Goal: Information Seeking & Learning: Learn about a topic

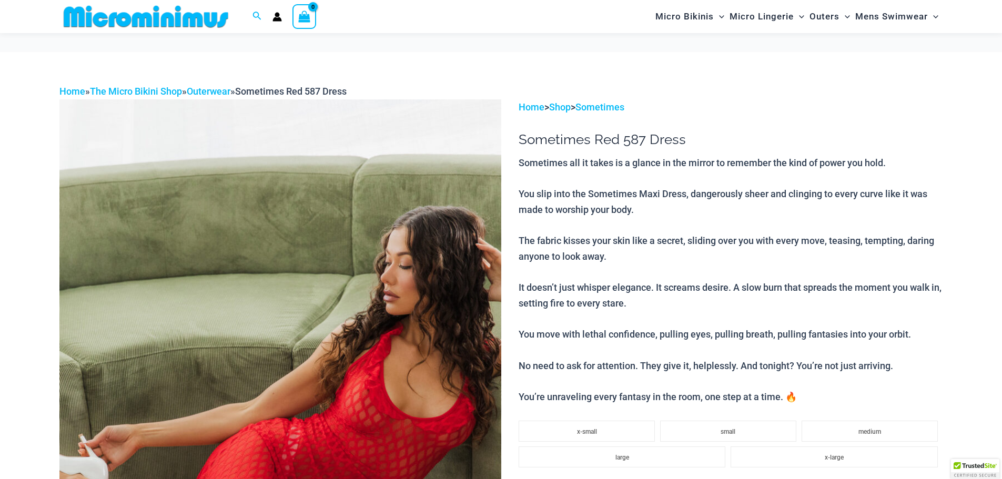
scroll to position [158, 0]
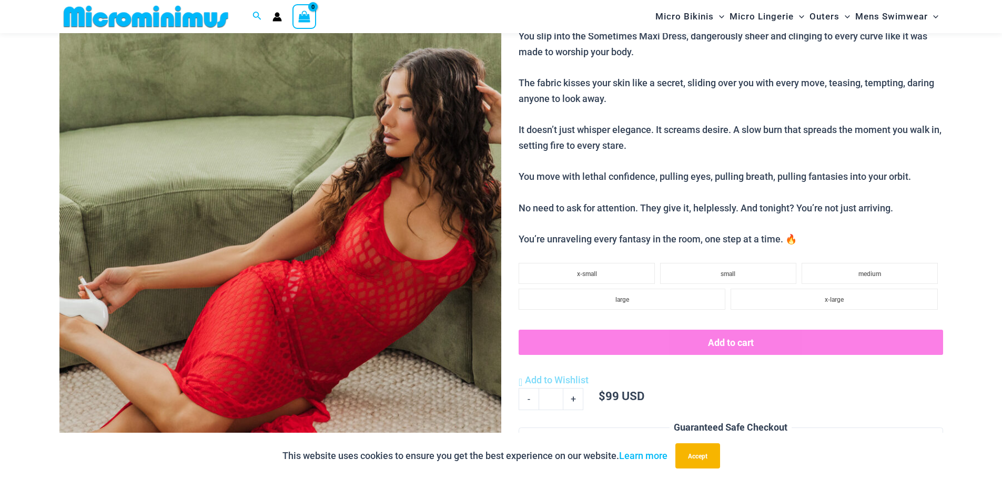
click at [294, 240] on img at bounding box center [280, 273] width 442 height 663
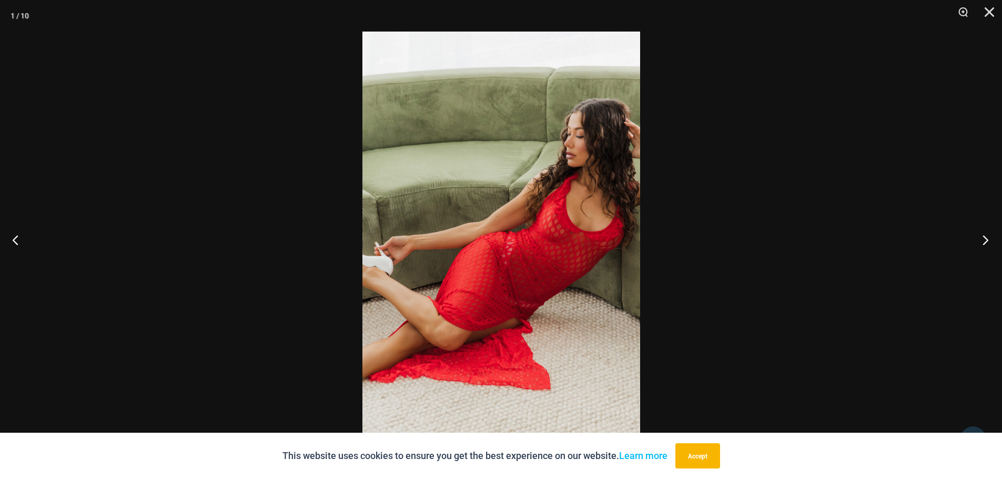
click at [988, 235] on button "Next" at bounding box center [982, 240] width 39 height 53
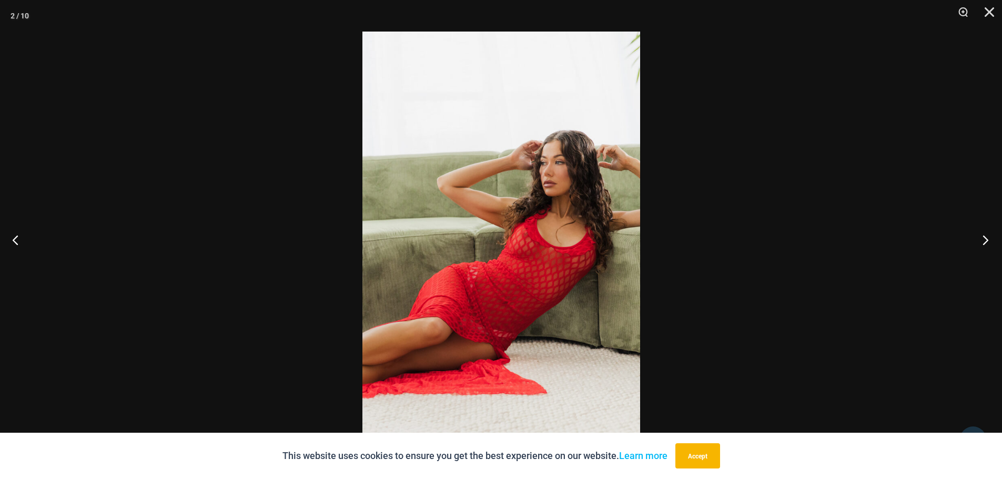
click at [988, 235] on button "Next" at bounding box center [982, 240] width 39 height 53
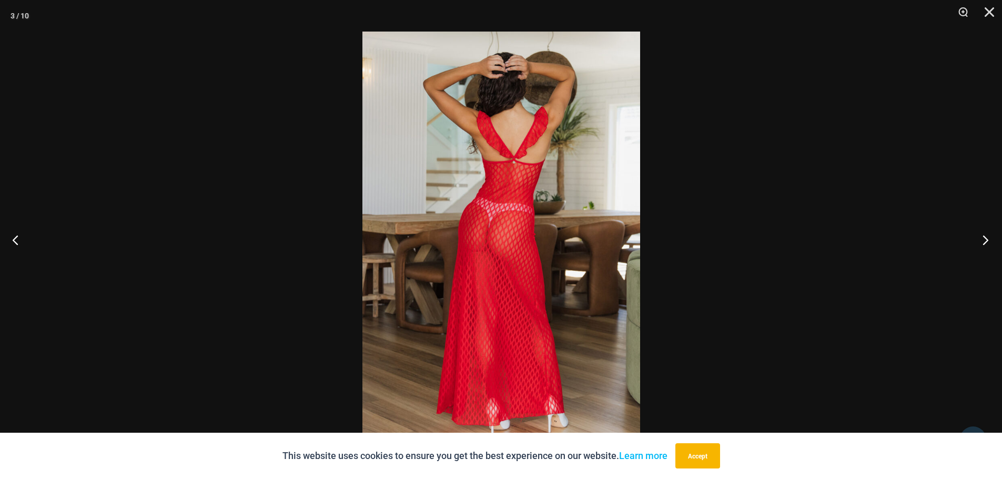
click at [988, 235] on button "Next" at bounding box center [982, 240] width 39 height 53
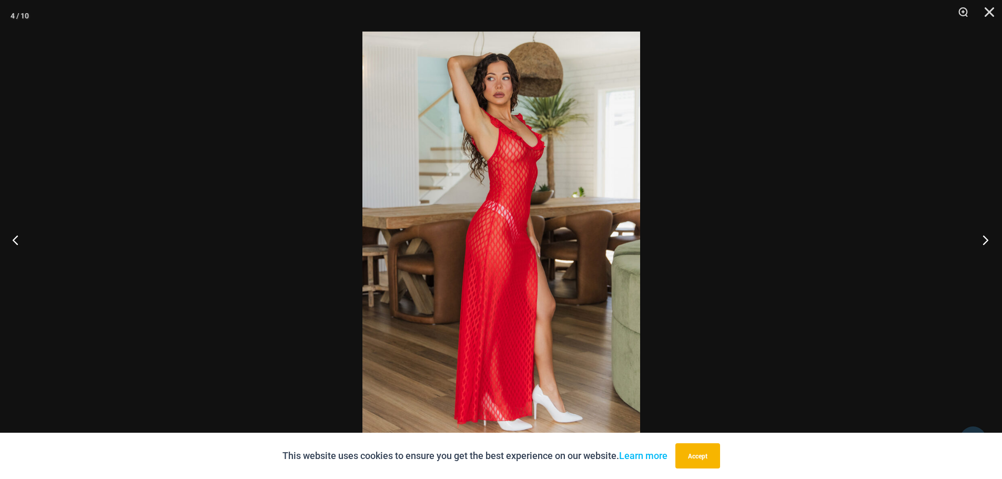
click at [988, 235] on button "Next" at bounding box center [982, 240] width 39 height 53
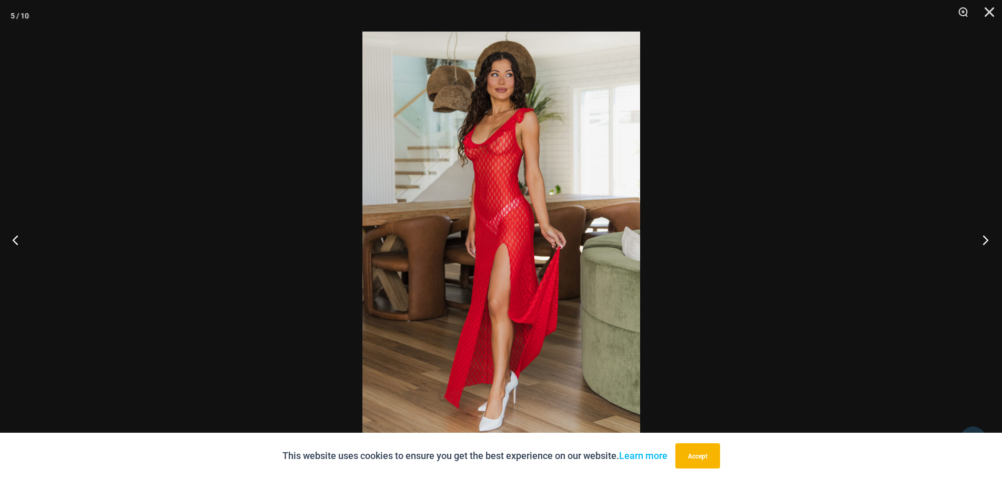
click at [988, 235] on button "Next" at bounding box center [982, 240] width 39 height 53
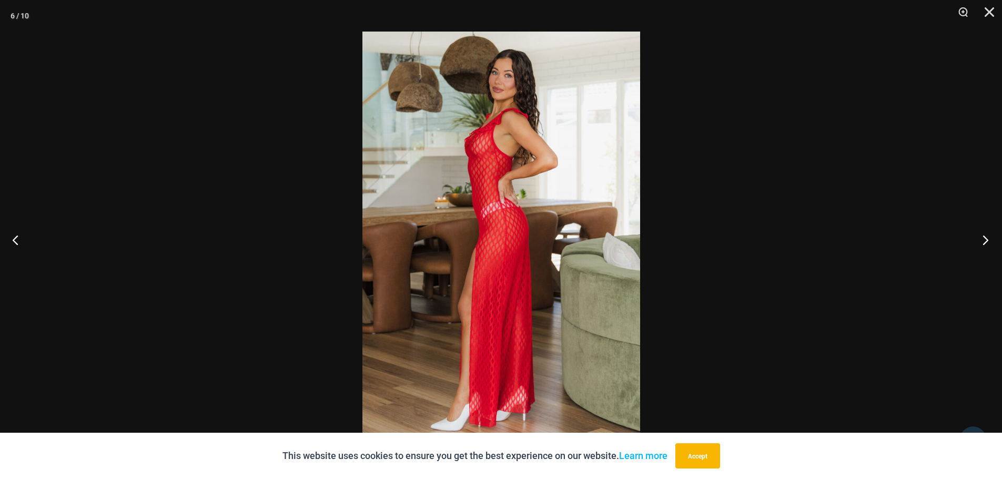
click at [988, 235] on button "Next" at bounding box center [982, 240] width 39 height 53
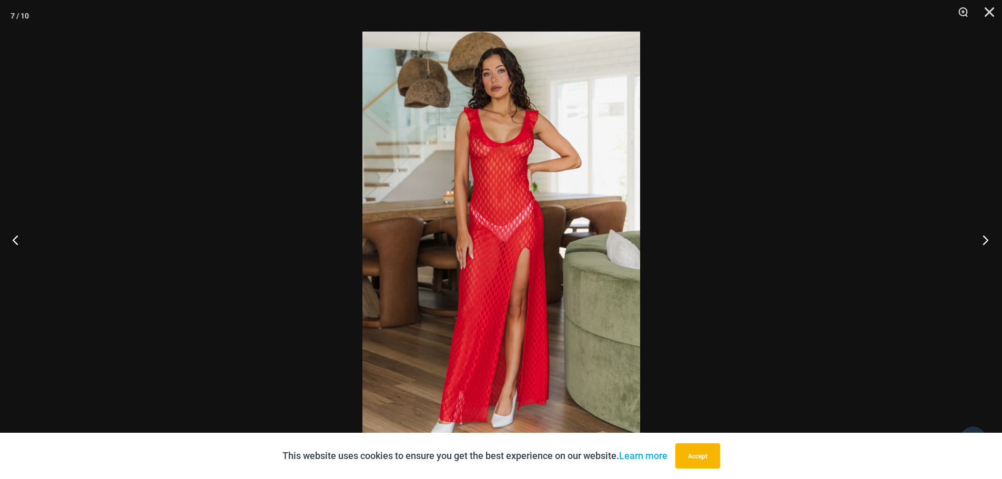
click at [988, 235] on button "Next" at bounding box center [982, 240] width 39 height 53
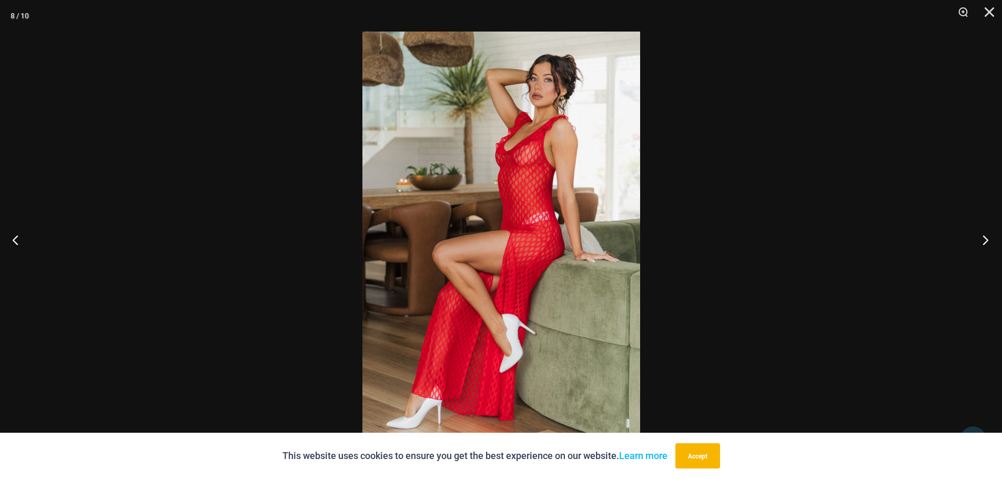
click at [988, 235] on button "Next" at bounding box center [982, 240] width 39 height 53
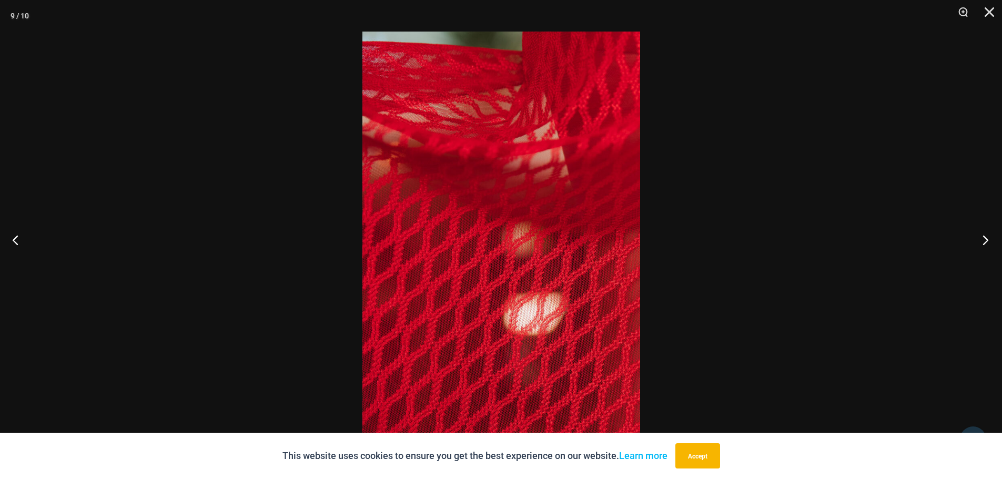
click at [988, 235] on button "Next" at bounding box center [982, 240] width 39 height 53
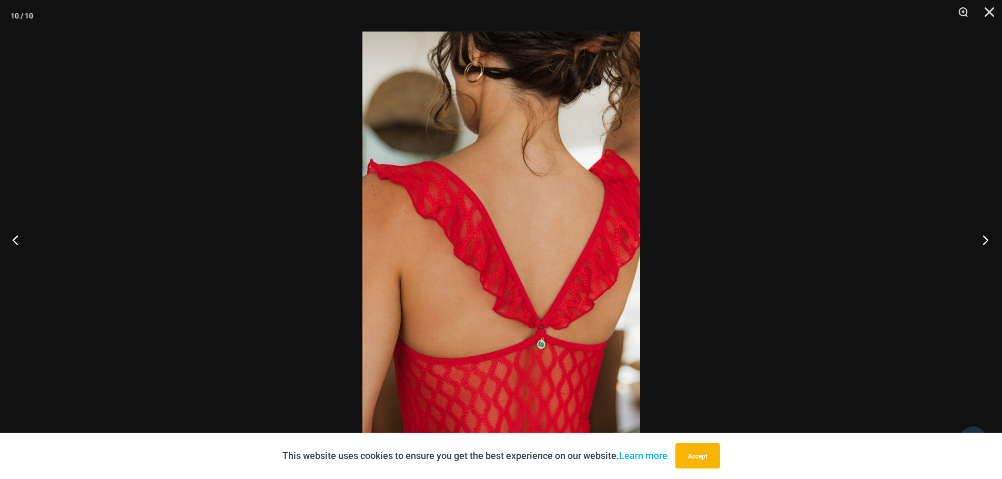
click at [988, 235] on button "Next" at bounding box center [982, 240] width 39 height 53
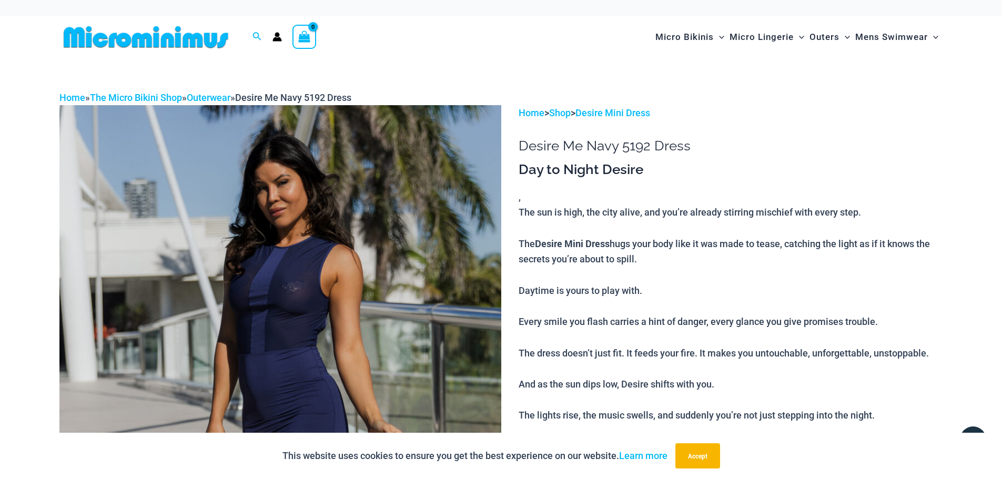
click at [342, 268] on img at bounding box center [280, 436] width 442 height 663
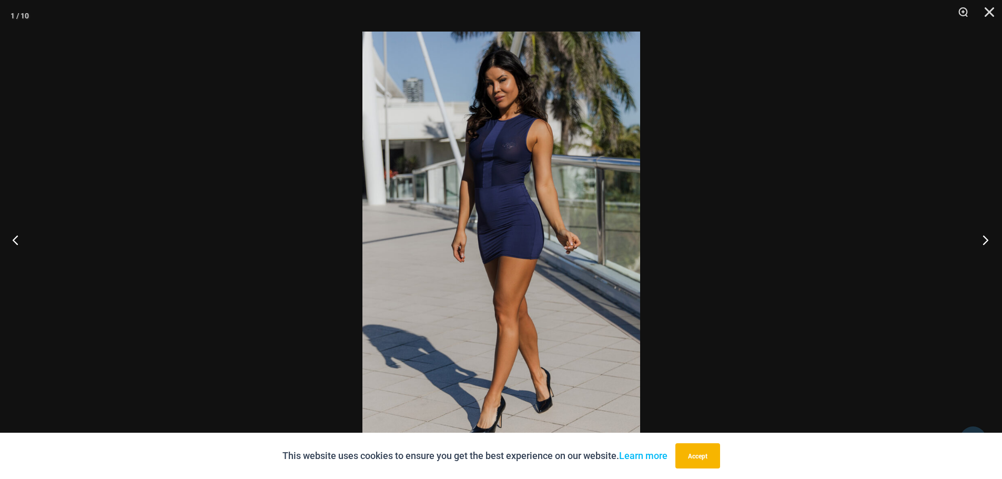
click at [984, 235] on button "Next" at bounding box center [982, 240] width 39 height 53
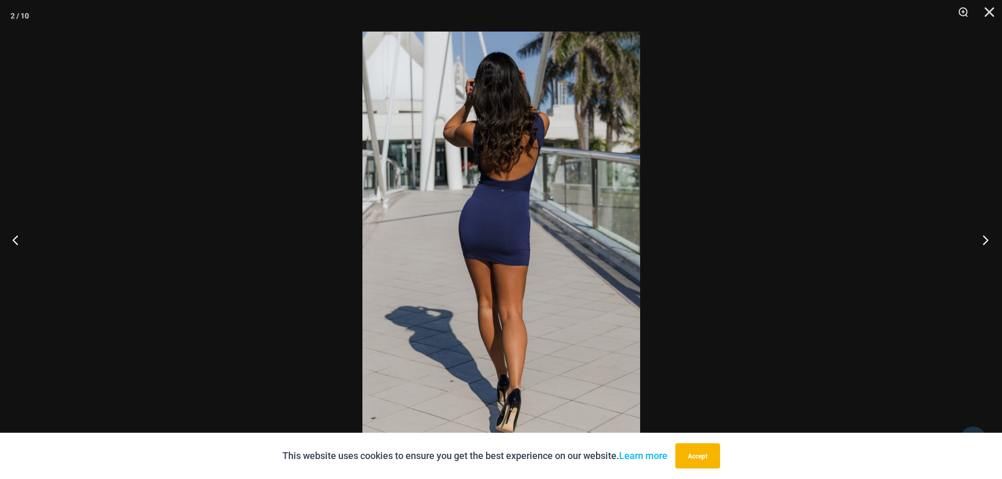
click at [984, 235] on button "Next" at bounding box center [982, 240] width 39 height 53
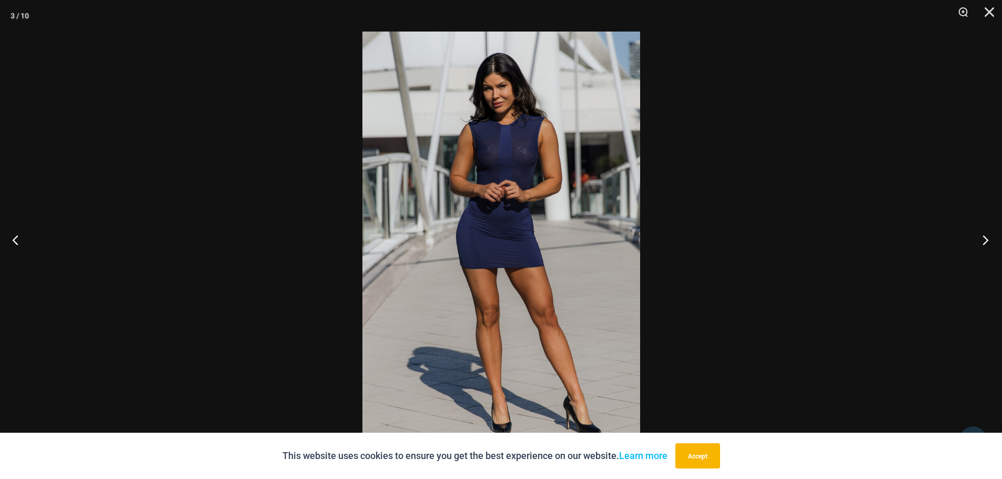
click at [984, 235] on button "Next" at bounding box center [982, 240] width 39 height 53
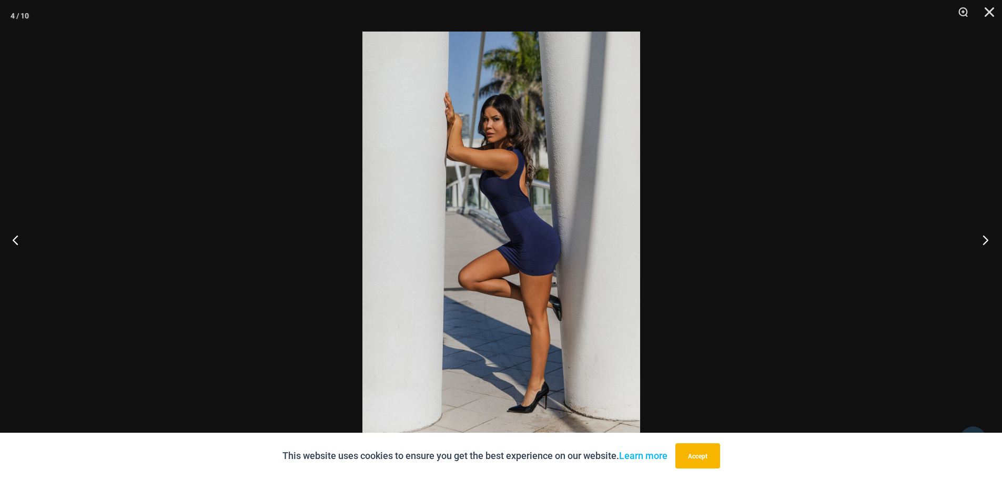
click at [984, 235] on button "Next" at bounding box center [982, 240] width 39 height 53
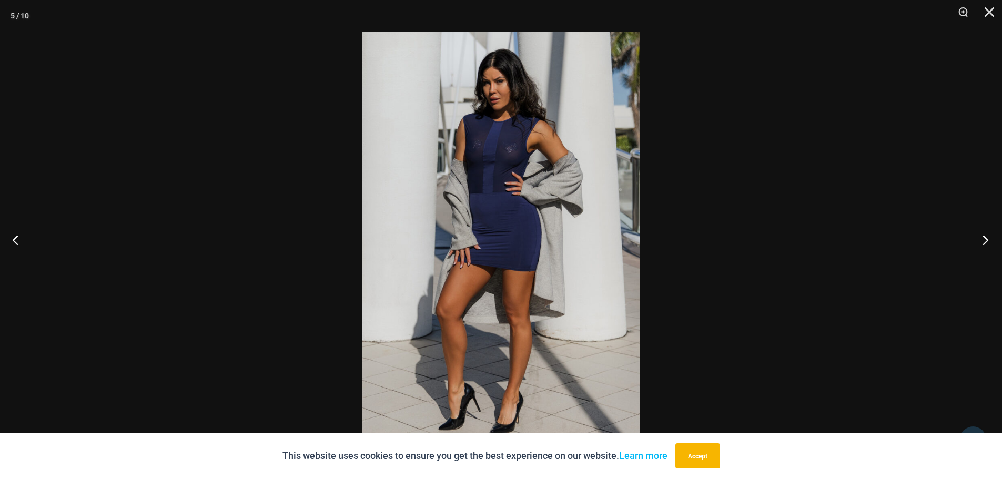
click at [984, 235] on button "Next" at bounding box center [982, 240] width 39 height 53
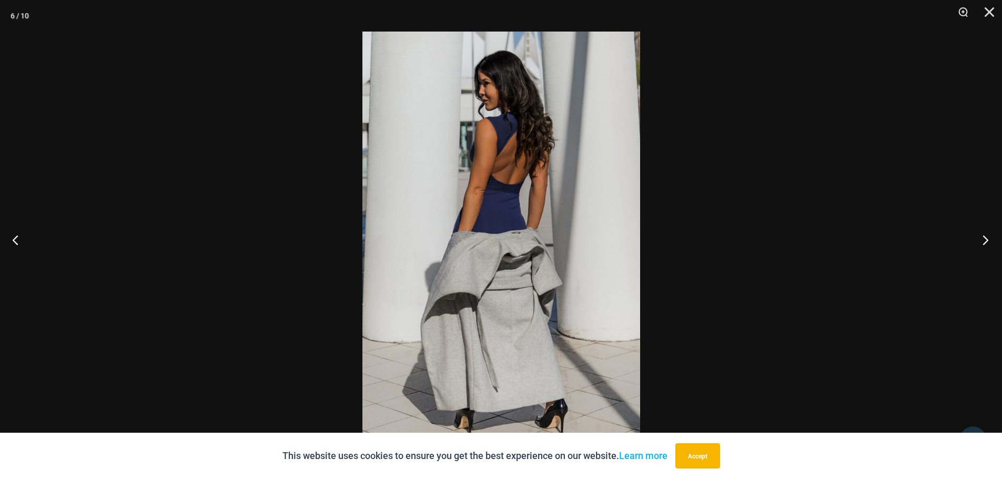
click at [980, 234] on button "Next" at bounding box center [982, 240] width 39 height 53
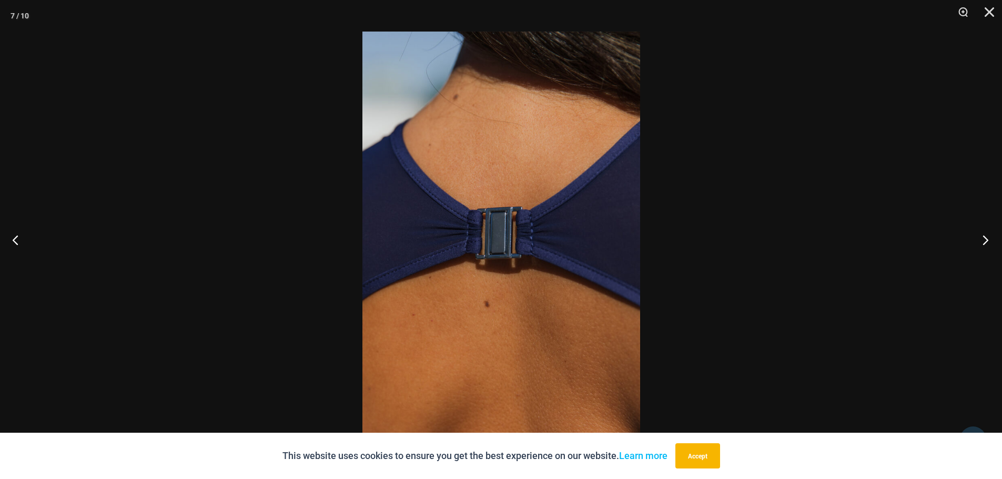
click at [980, 234] on button "Next" at bounding box center [982, 240] width 39 height 53
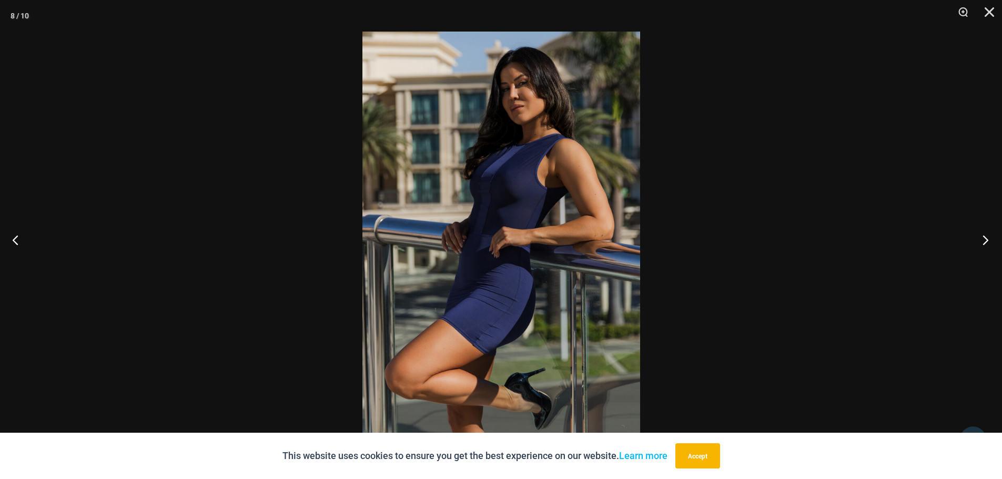
click at [980, 234] on button "Next" at bounding box center [982, 240] width 39 height 53
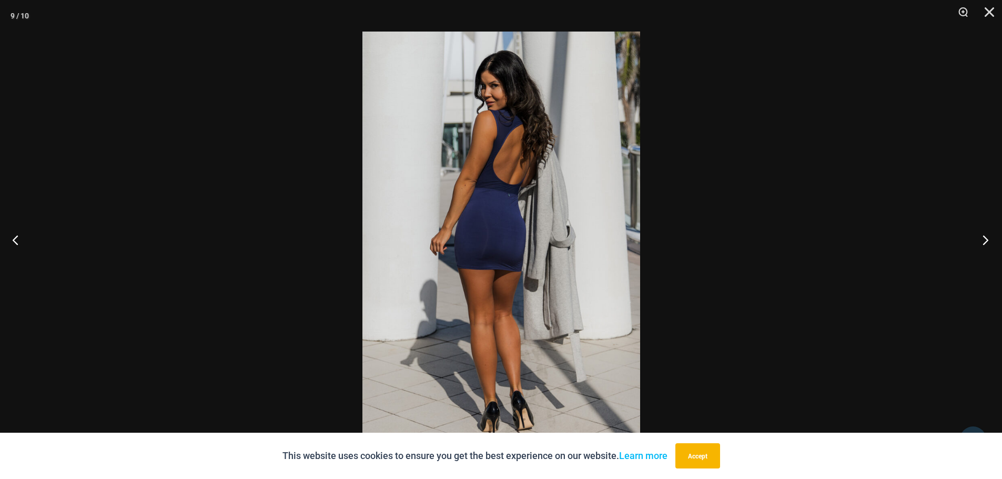
click at [980, 234] on button "Next" at bounding box center [982, 240] width 39 height 53
